Goal: Check status: Check status

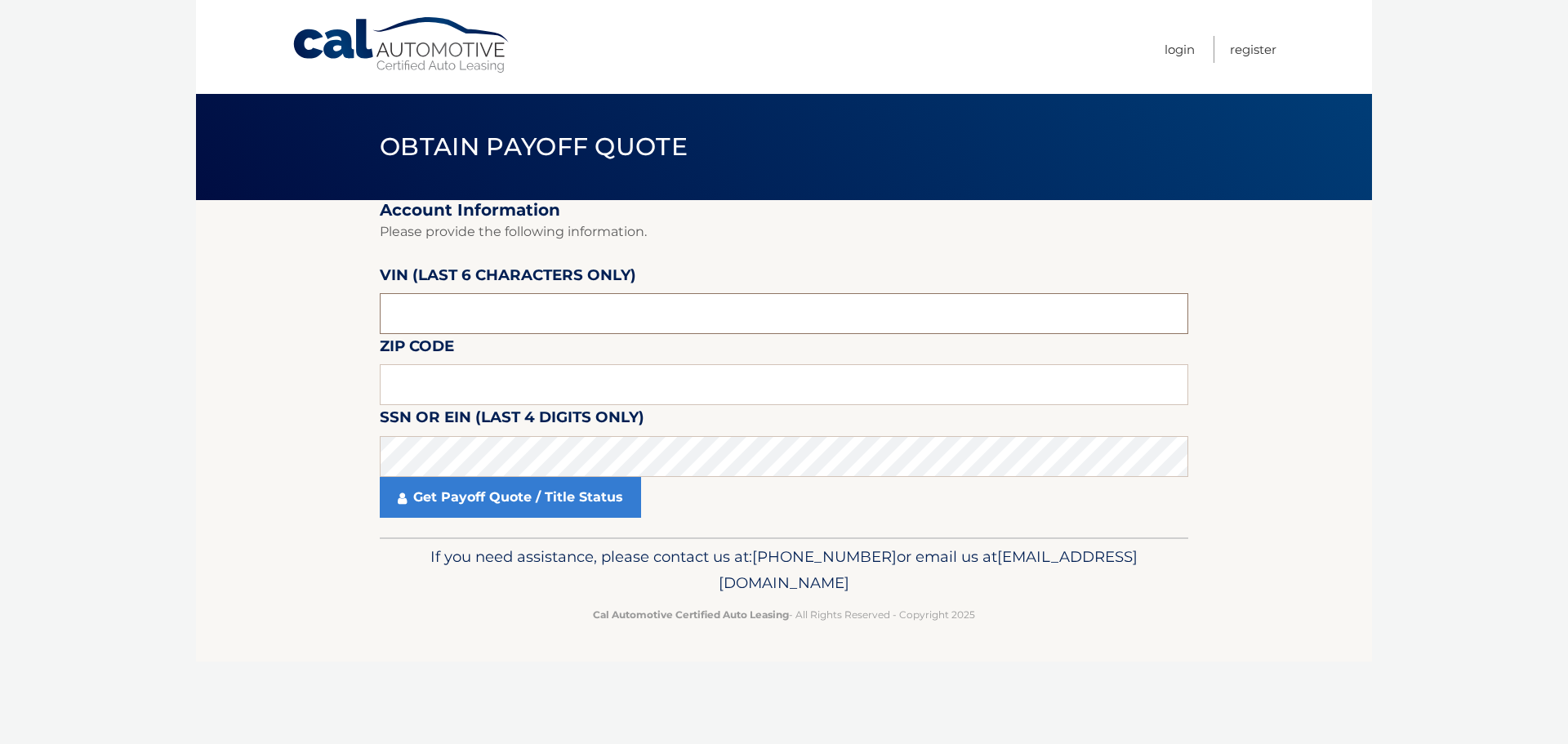
click at [497, 308] on input "text" at bounding box center [784, 313] width 809 height 41
paste input "018513"
type input "018513"
click at [605, 372] on input "text" at bounding box center [784, 385] width 809 height 41
type input "11784"
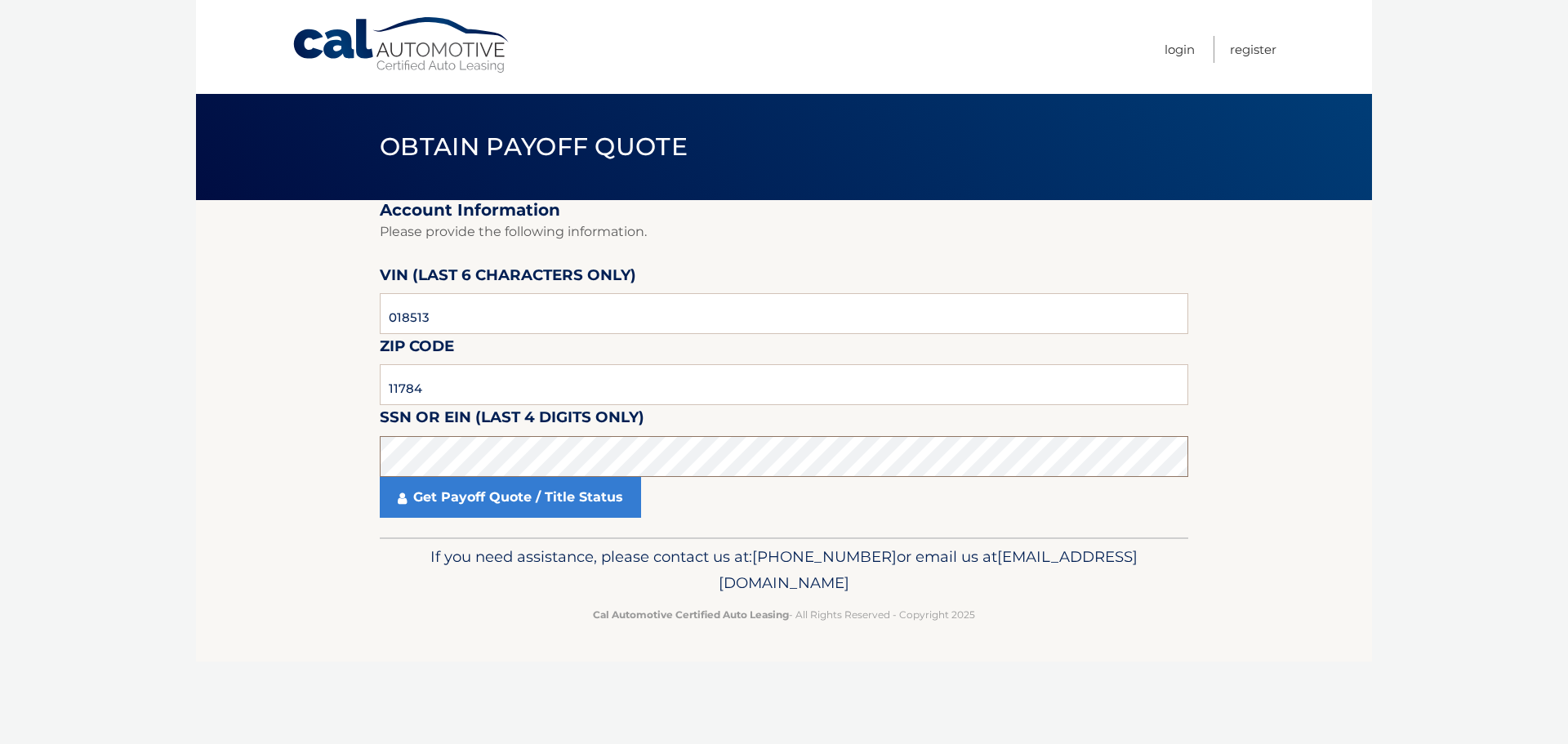
click button "For Originating Dealer" at bounding box center [0, 0] width 0 height 0
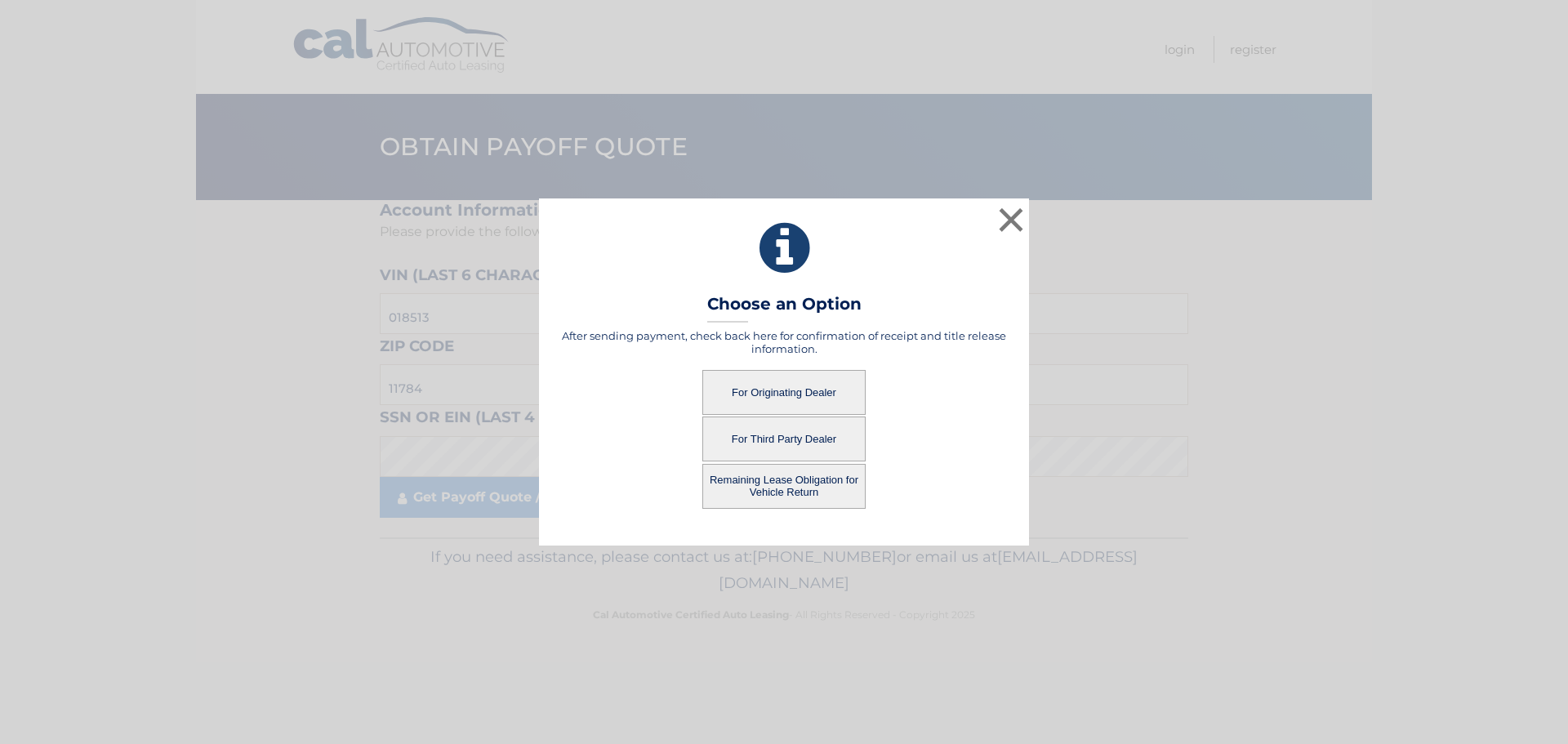
click at [771, 380] on button "For Originating Dealer" at bounding box center [784, 392] width 164 height 45
click at [772, 382] on button "For Originating Dealer" at bounding box center [784, 392] width 164 height 45
click at [772, 385] on button "For Originating Dealer" at bounding box center [784, 392] width 164 height 45
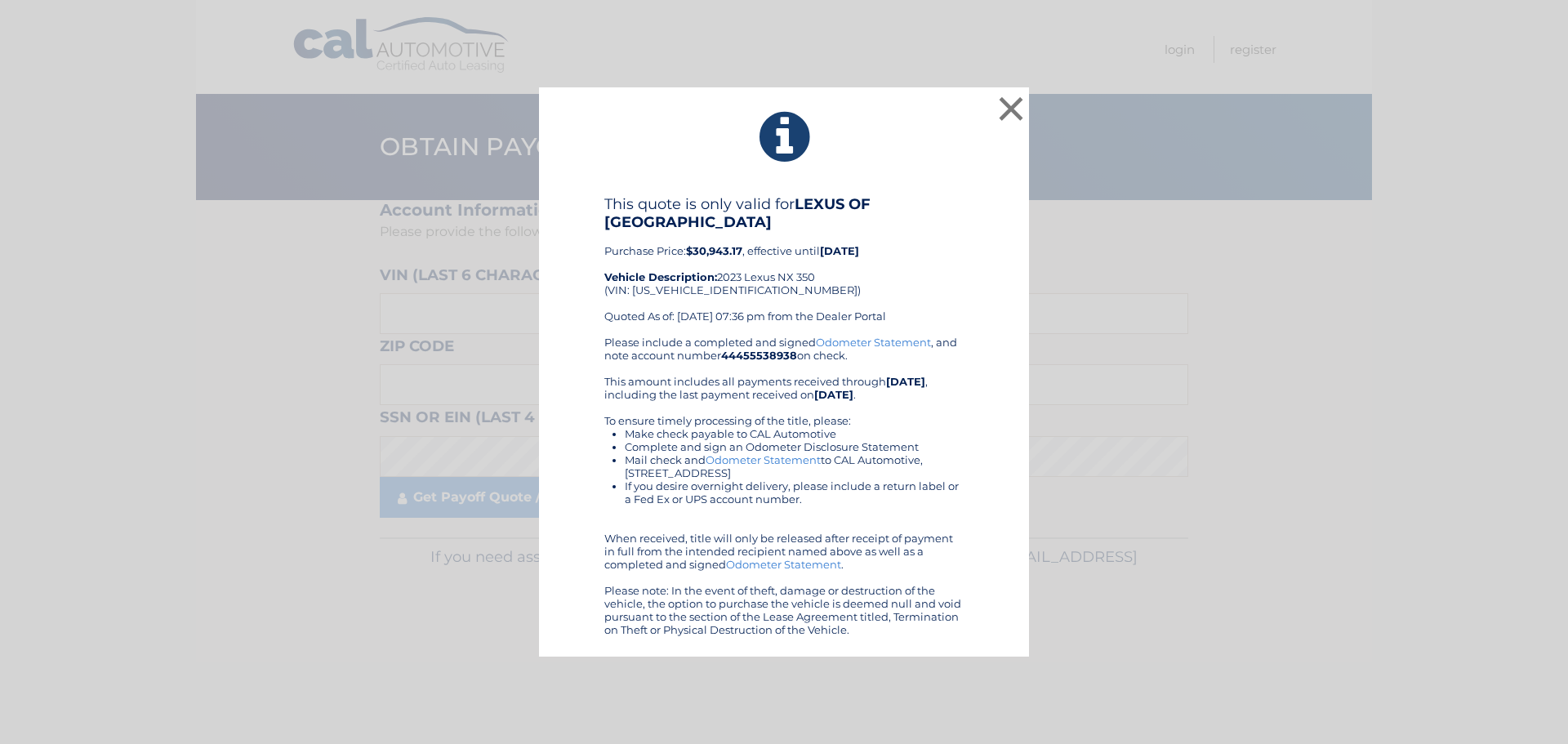
drag, startPoint x: 744, startPoint y: 248, endPoint x: 602, endPoint y: 247, distance: 142.0
click at [602, 247] on div "This quote is only valid for LEXUS OF SMITHTOWN Purchase Price: $30,943.17 , ef…" at bounding box center [784, 415] width 449 height 441
copy div "Purchase Price: $30,943.17"
